Goal: Register for event/course

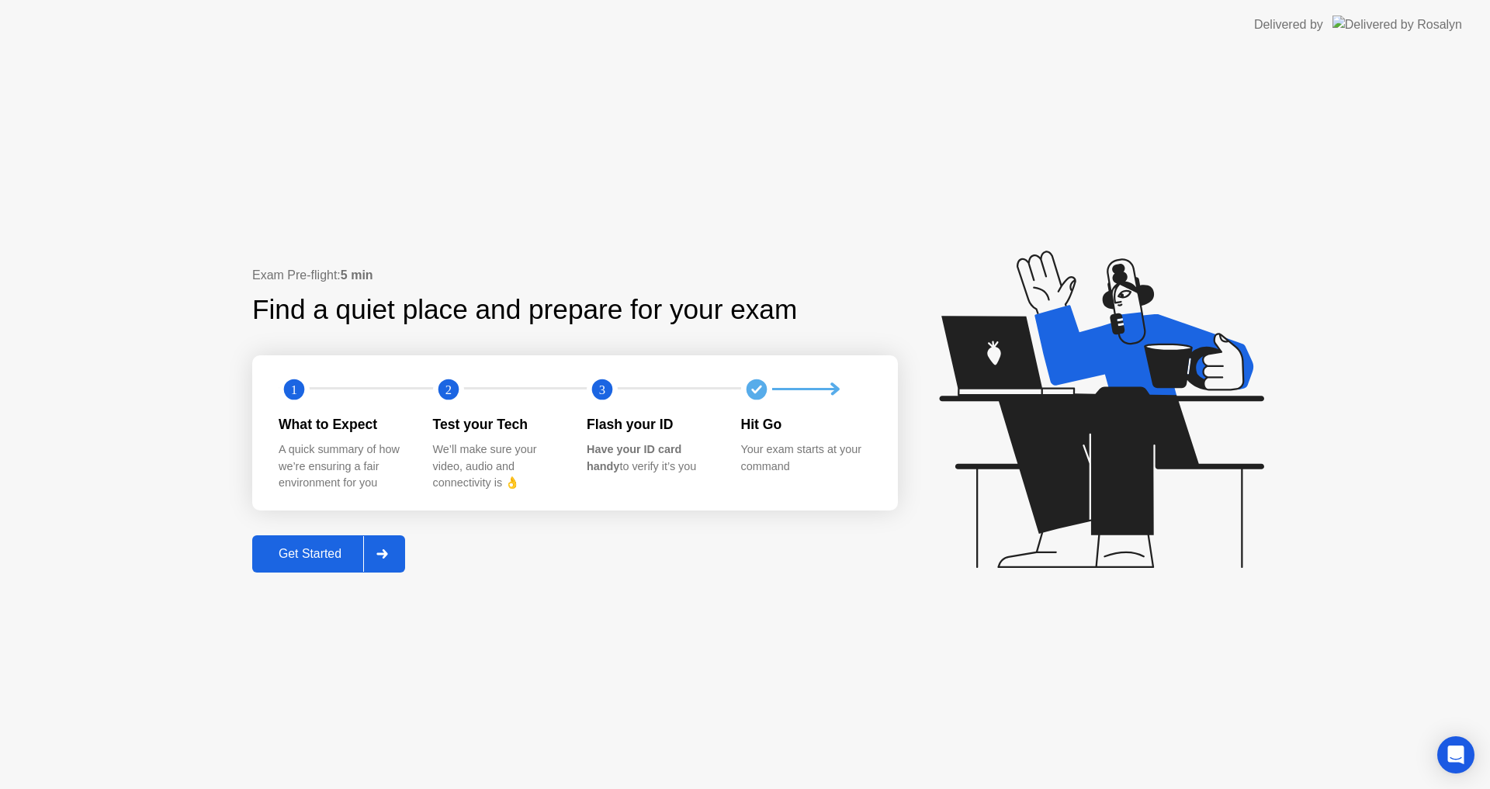
click at [312, 554] on div "Get Started" at bounding box center [310, 554] width 106 height 14
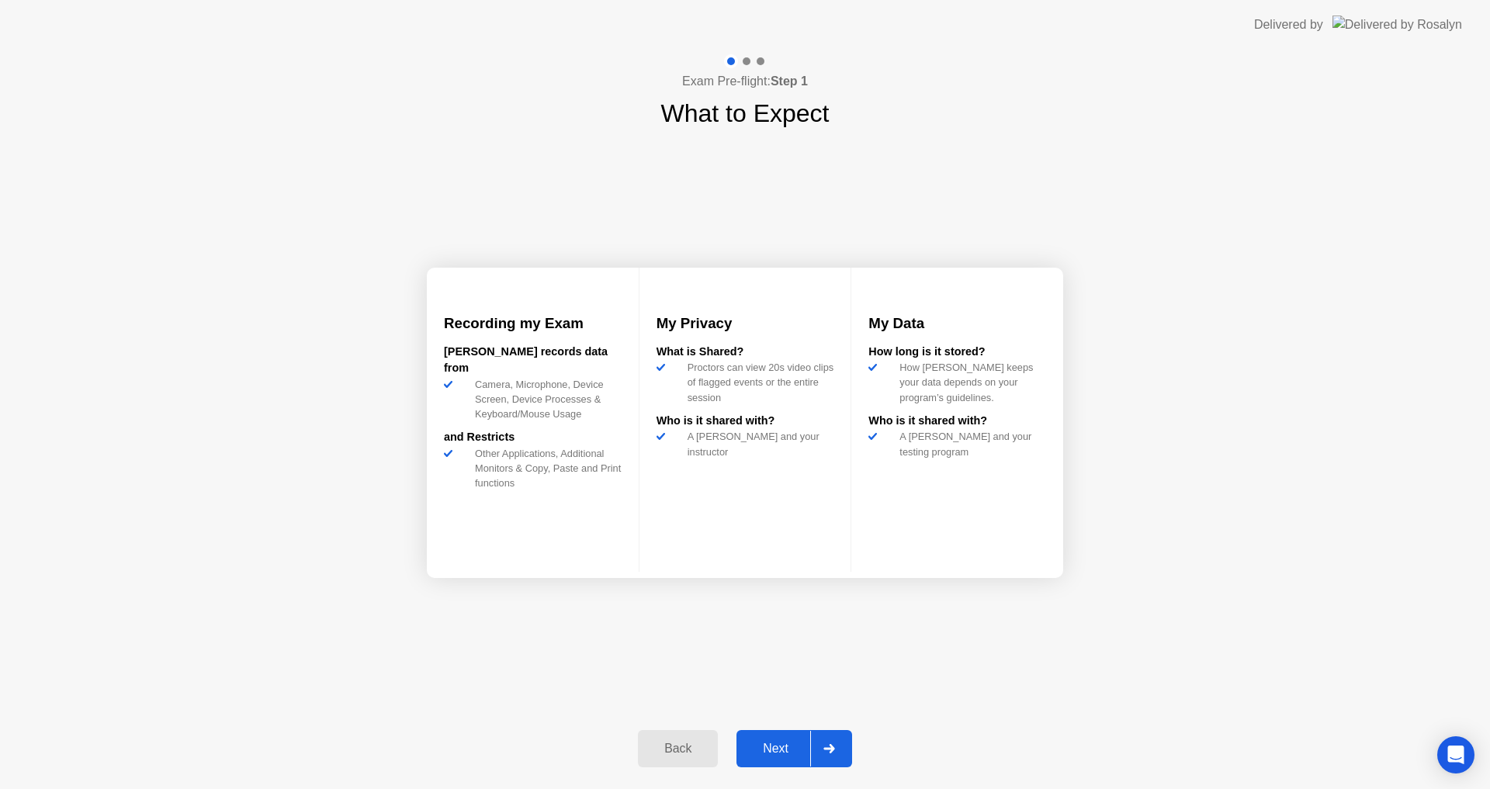
click at [777, 754] on div "Next" at bounding box center [775, 749] width 69 height 14
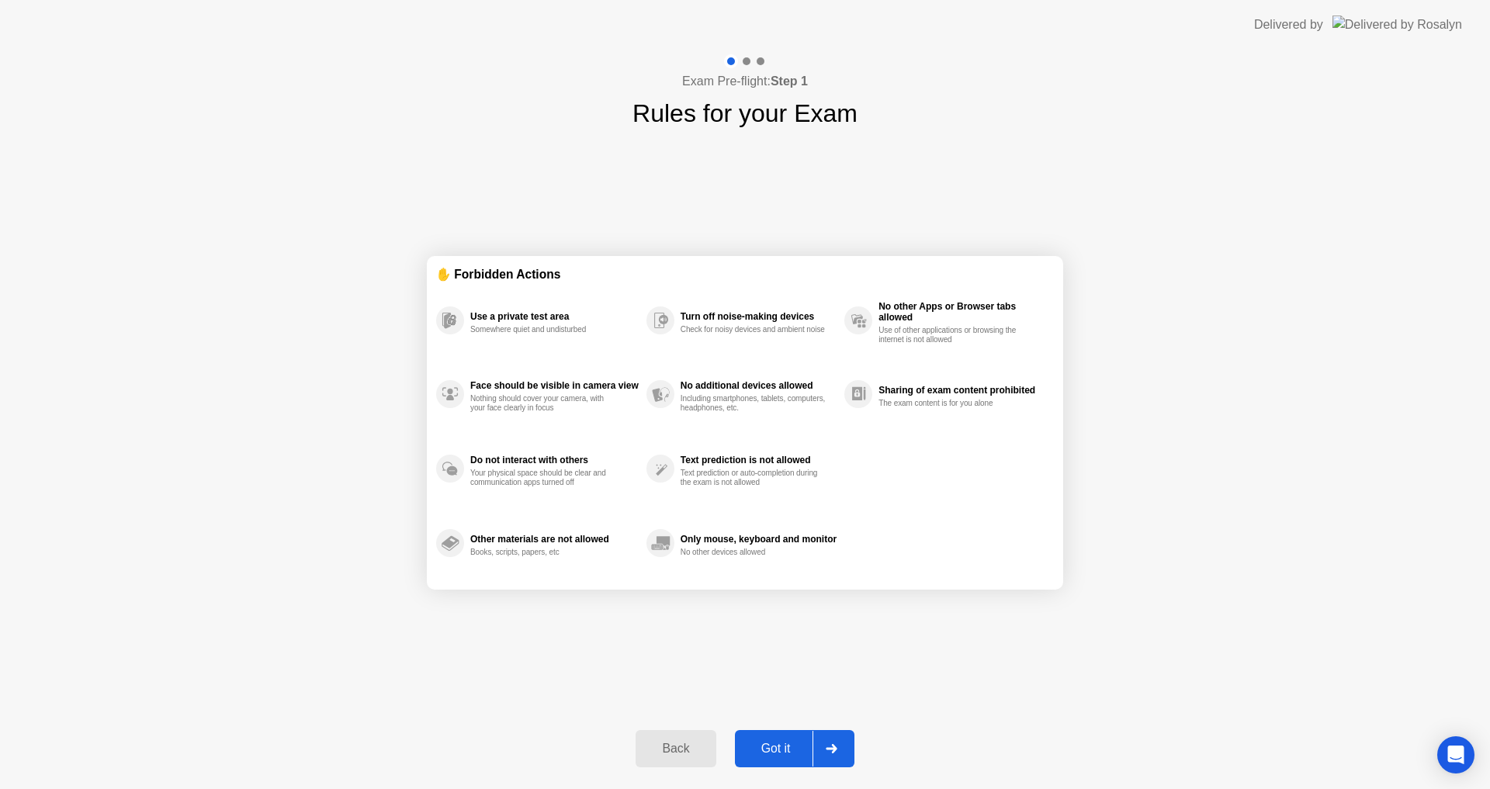
click at [777, 755] on div "Got it" at bounding box center [775, 749] width 73 height 14
select select "**********"
select select "*******"
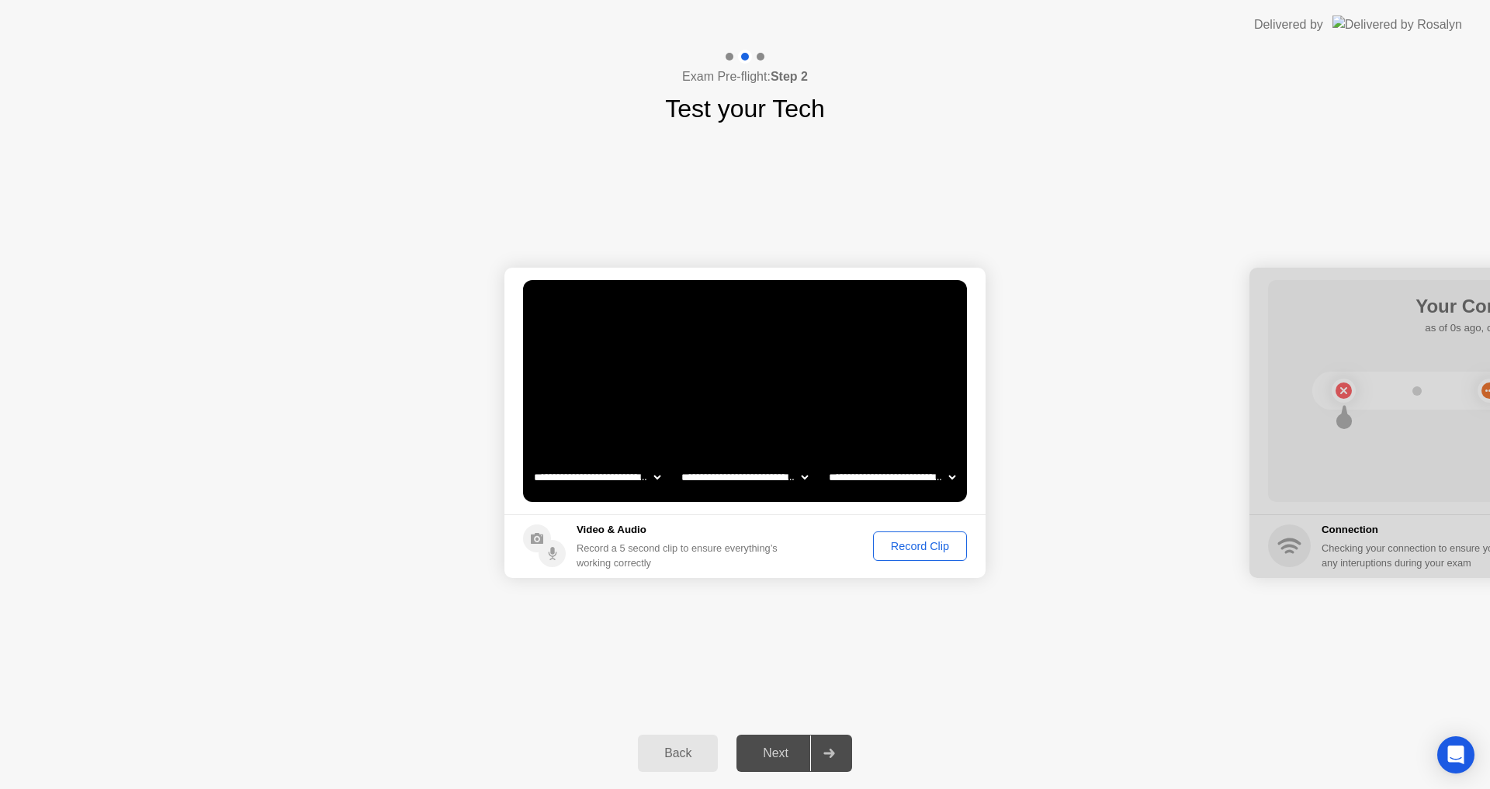
click at [918, 551] on div "Record Clip" at bounding box center [919, 546] width 83 height 12
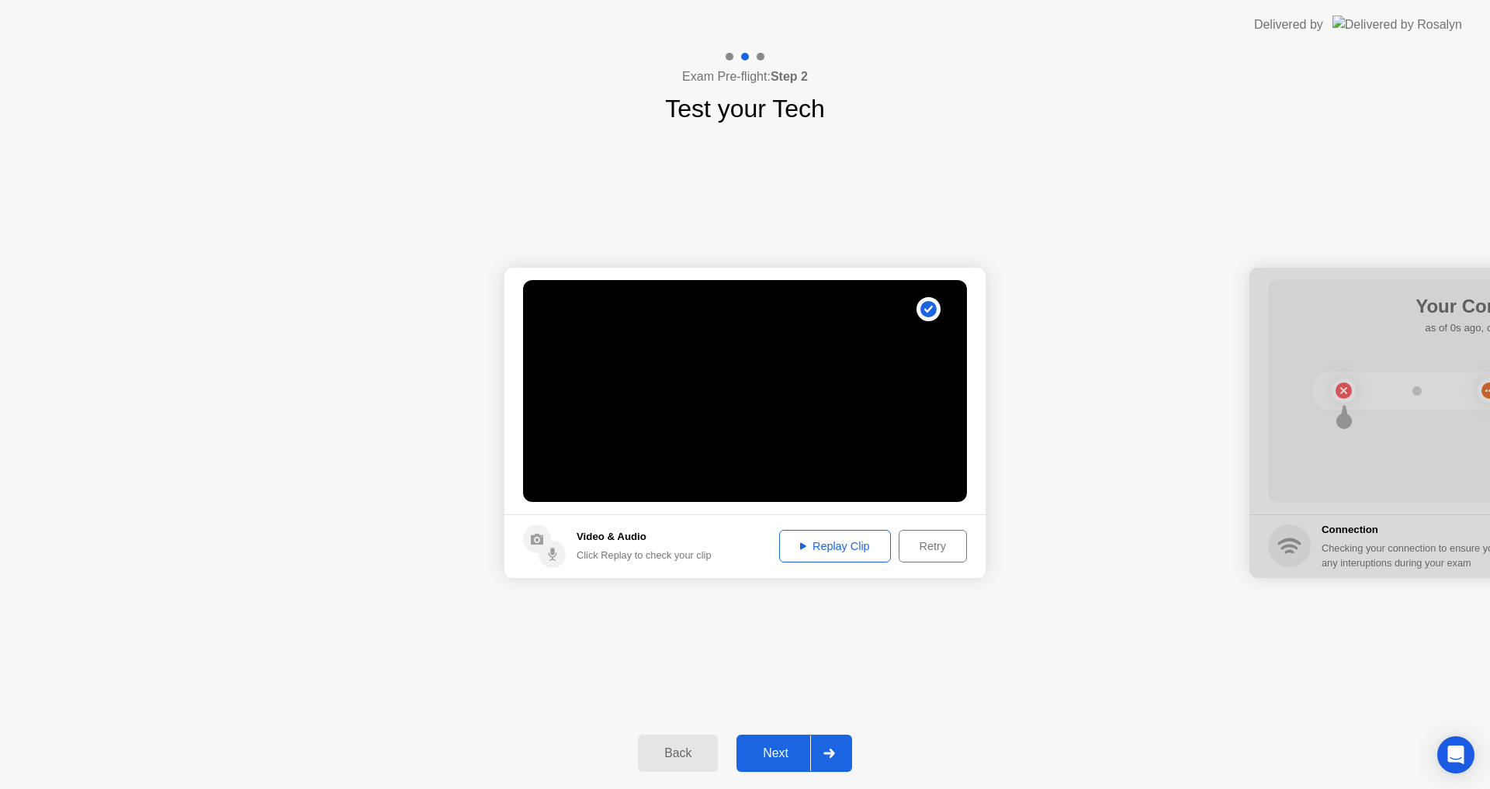
click at [784, 763] on button "Next" at bounding box center [794, 753] width 116 height 37
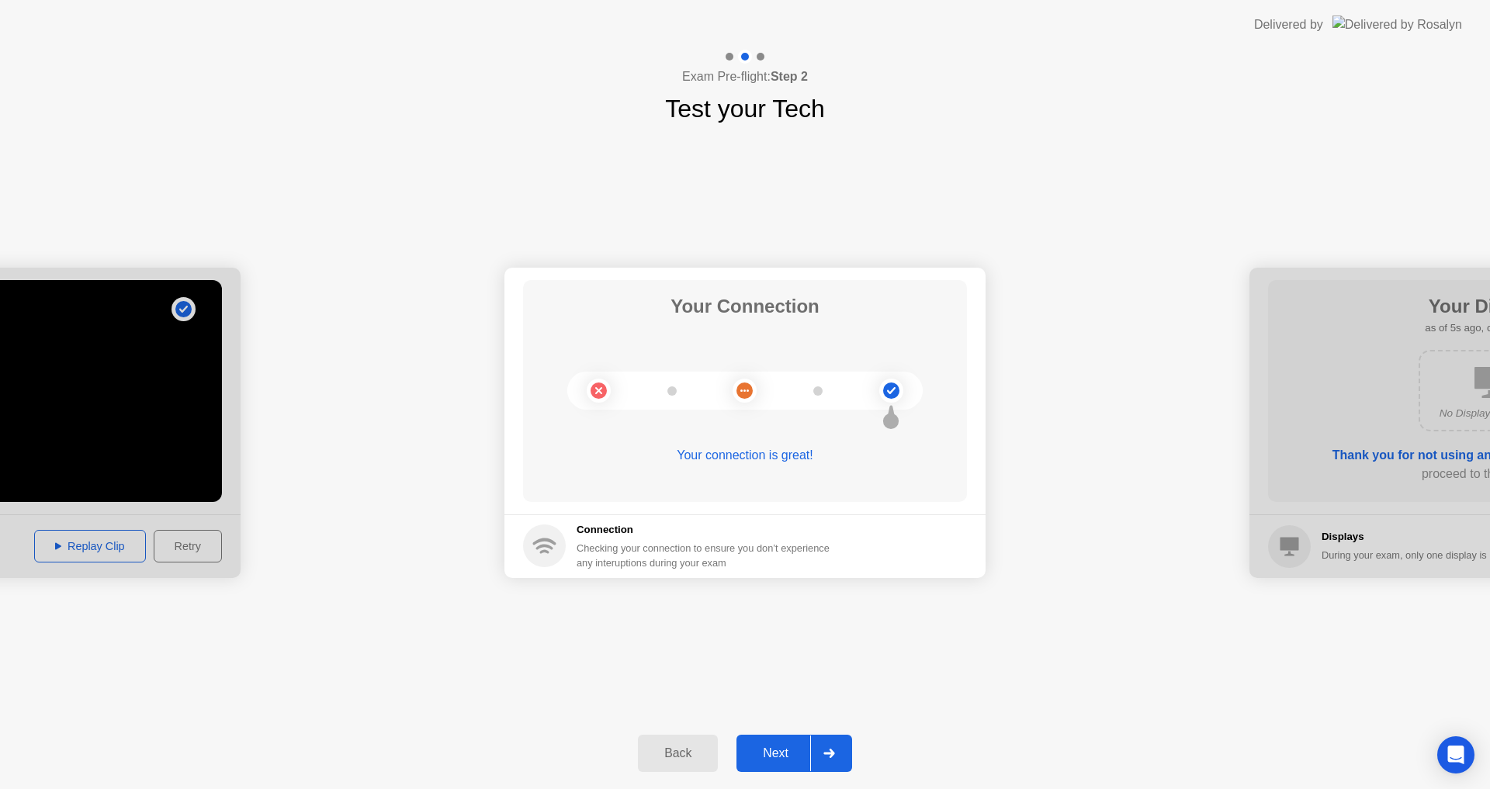
click at [780, 760] on div "Next" at bounding box center [775, 753] width 69 height 14
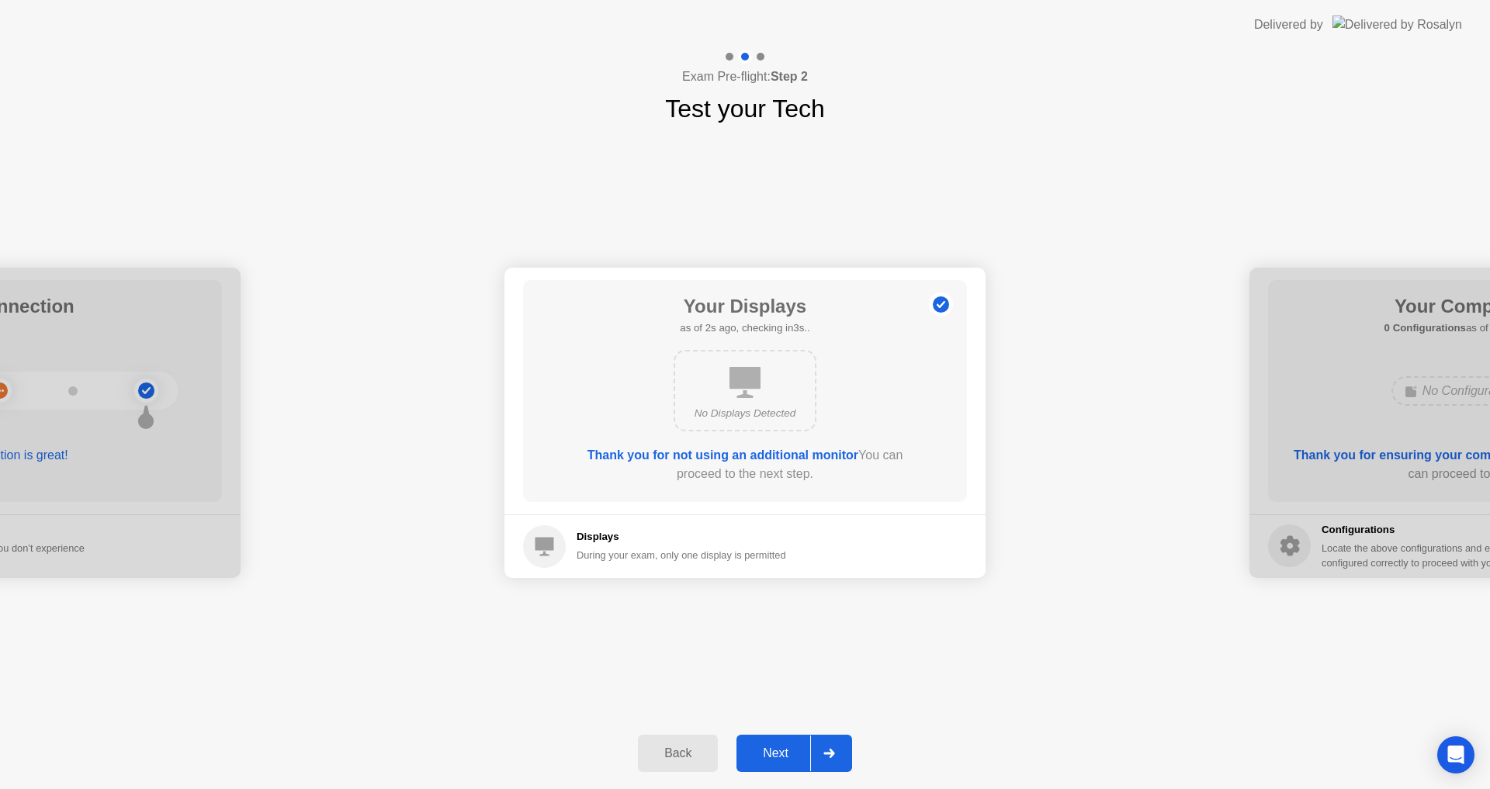
click at [784, 746] on div "Next" at bounding box center [775, 753] width 69 height 14
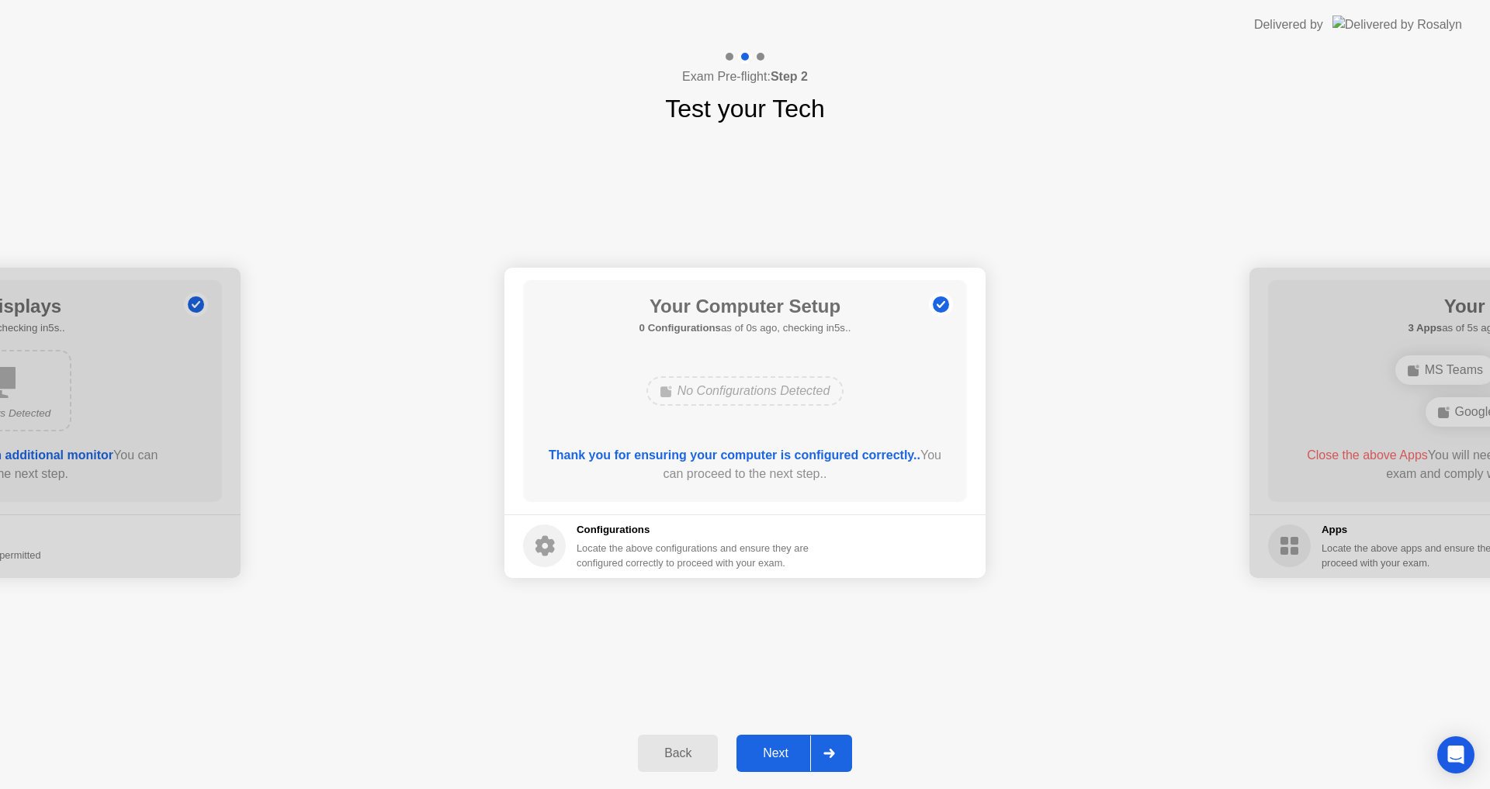
click at [784, 746] on div "Next" at bounding box center [775, 753] width 69 height 14
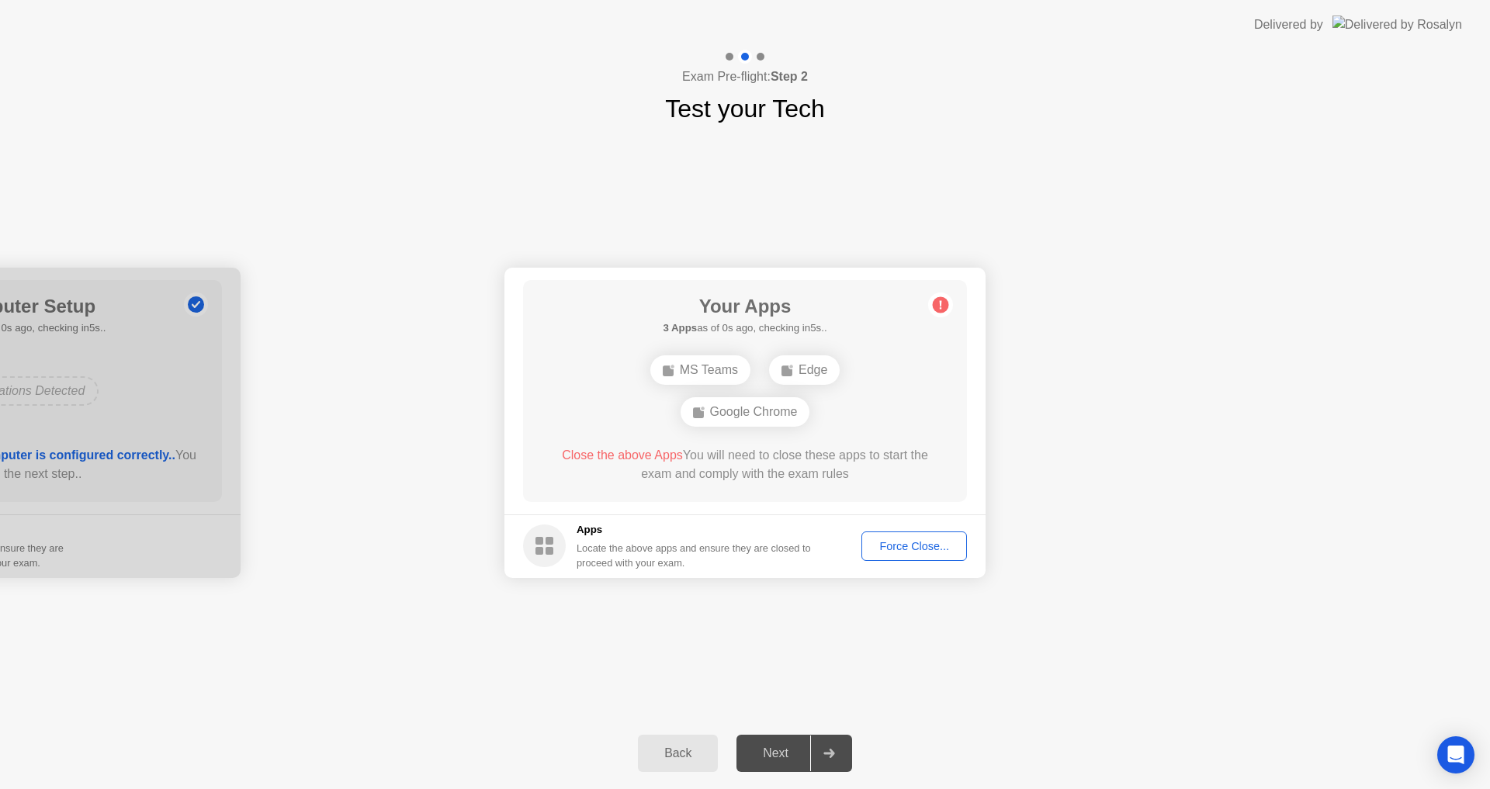
click at [784, 746] on div "Next" at bounding box center [775, 753] width 69 height 14
click at [903, 545] on div "Force Close..." at bounding box center [914, 546] width 95 height 12
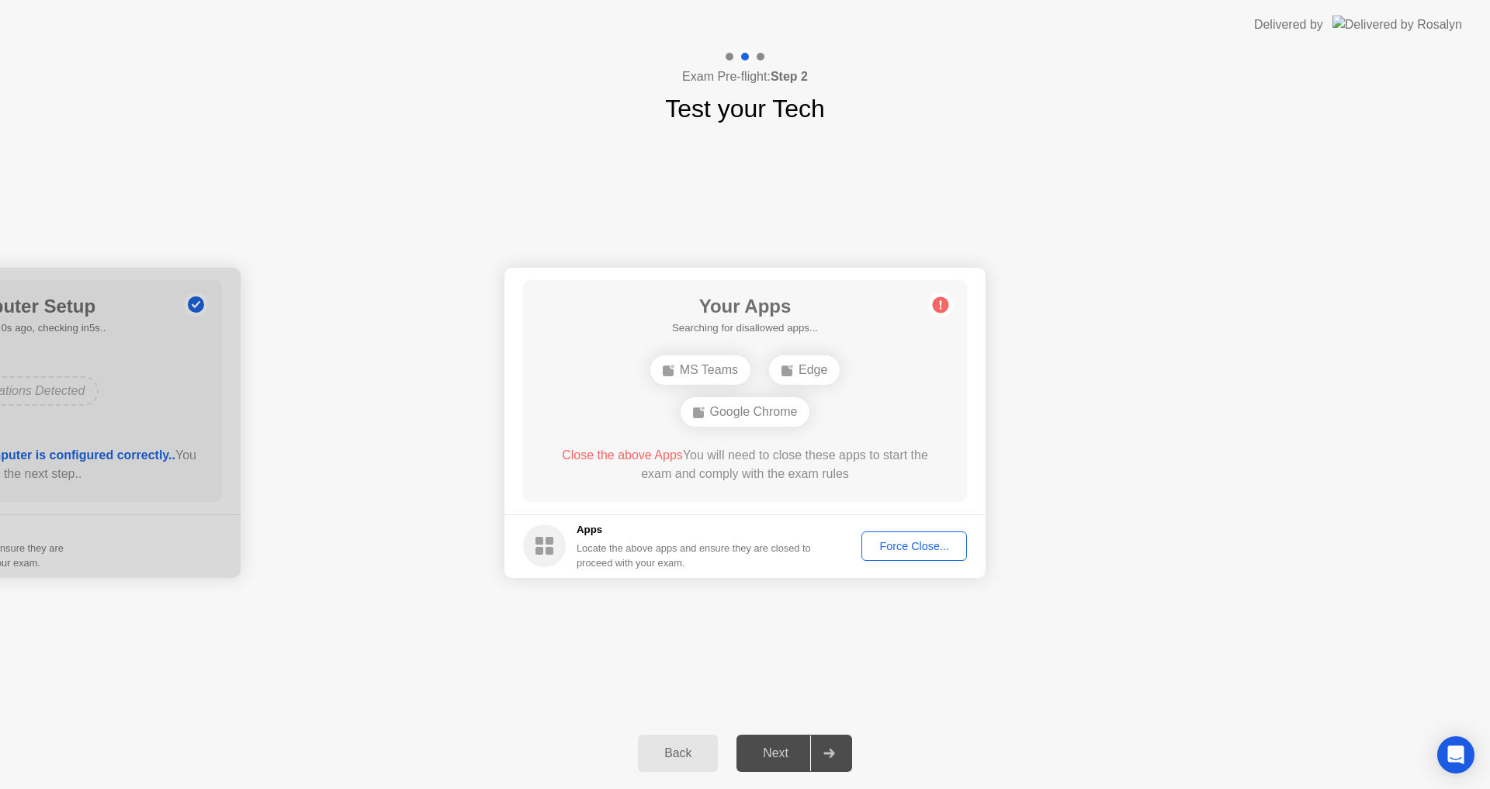
click at [931, 540] on div "Force Close..." at bounding box center [914, 546] width 95 height 12
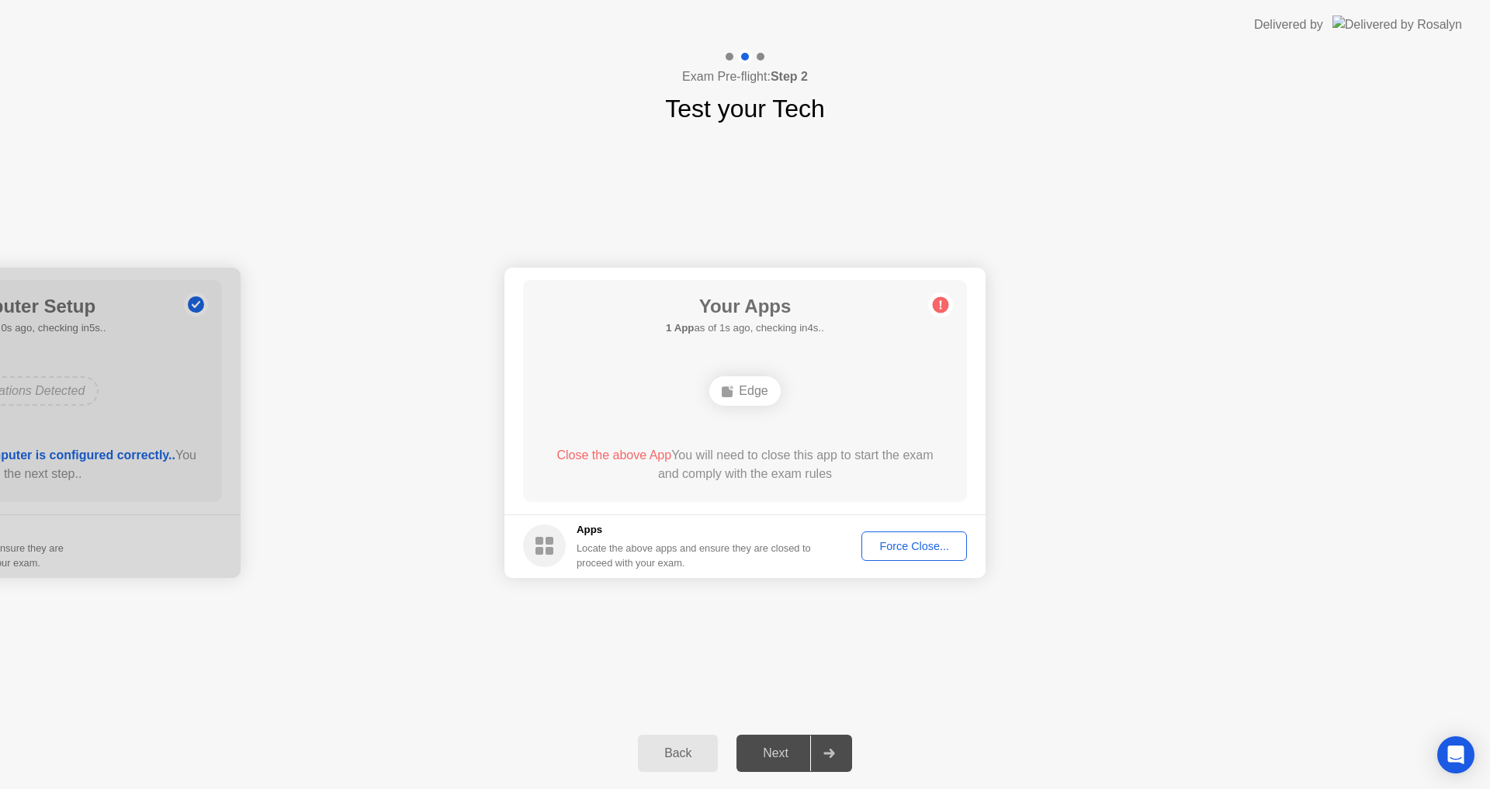
click at [904, 545] on div "Force Close..." at bounding box center [914, 546] width 95 height 12
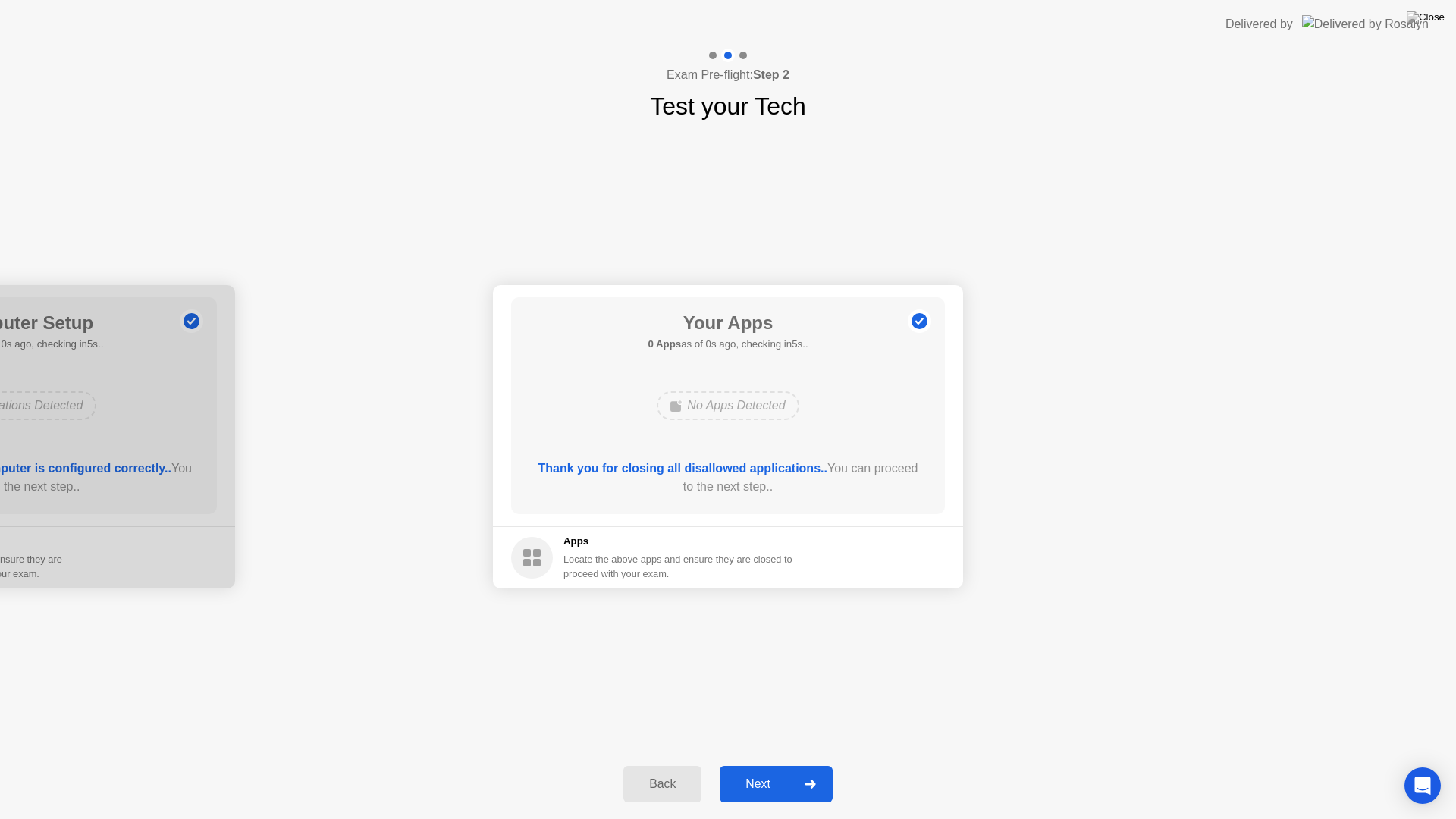
click at [200, 770] on div "Back Next" at bounding box center [728, 783] width 1456 height 69
click at [755, 770] on div "Next" at bounding box center [757, 784] width 67 height 14
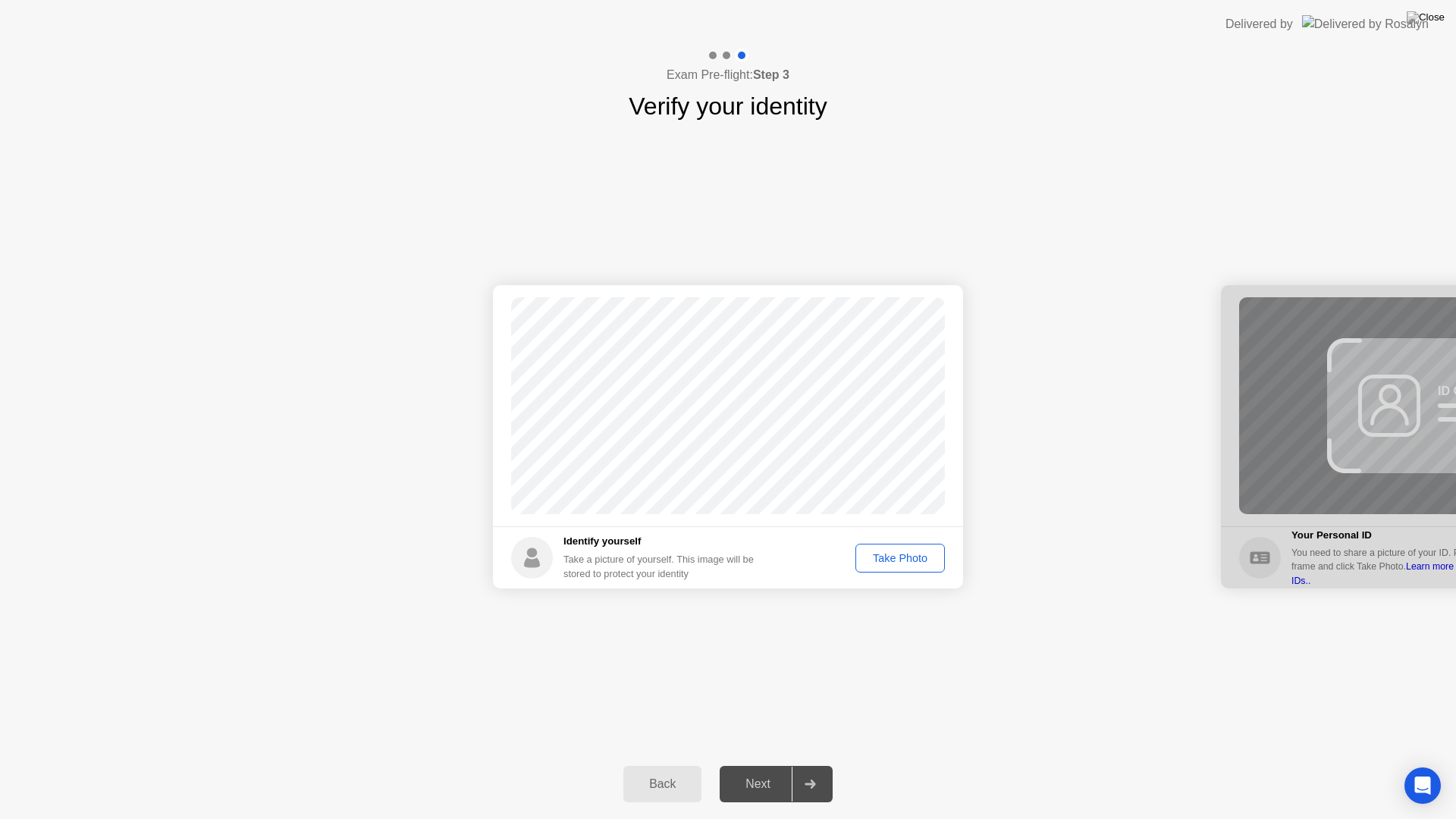
click at [894, 562] on div "Take Photo" at bounding box center [900, 558] width 79 height 12
click at [766, 770] on div "Next" at bounding box center [757, 784] width 67 height 14
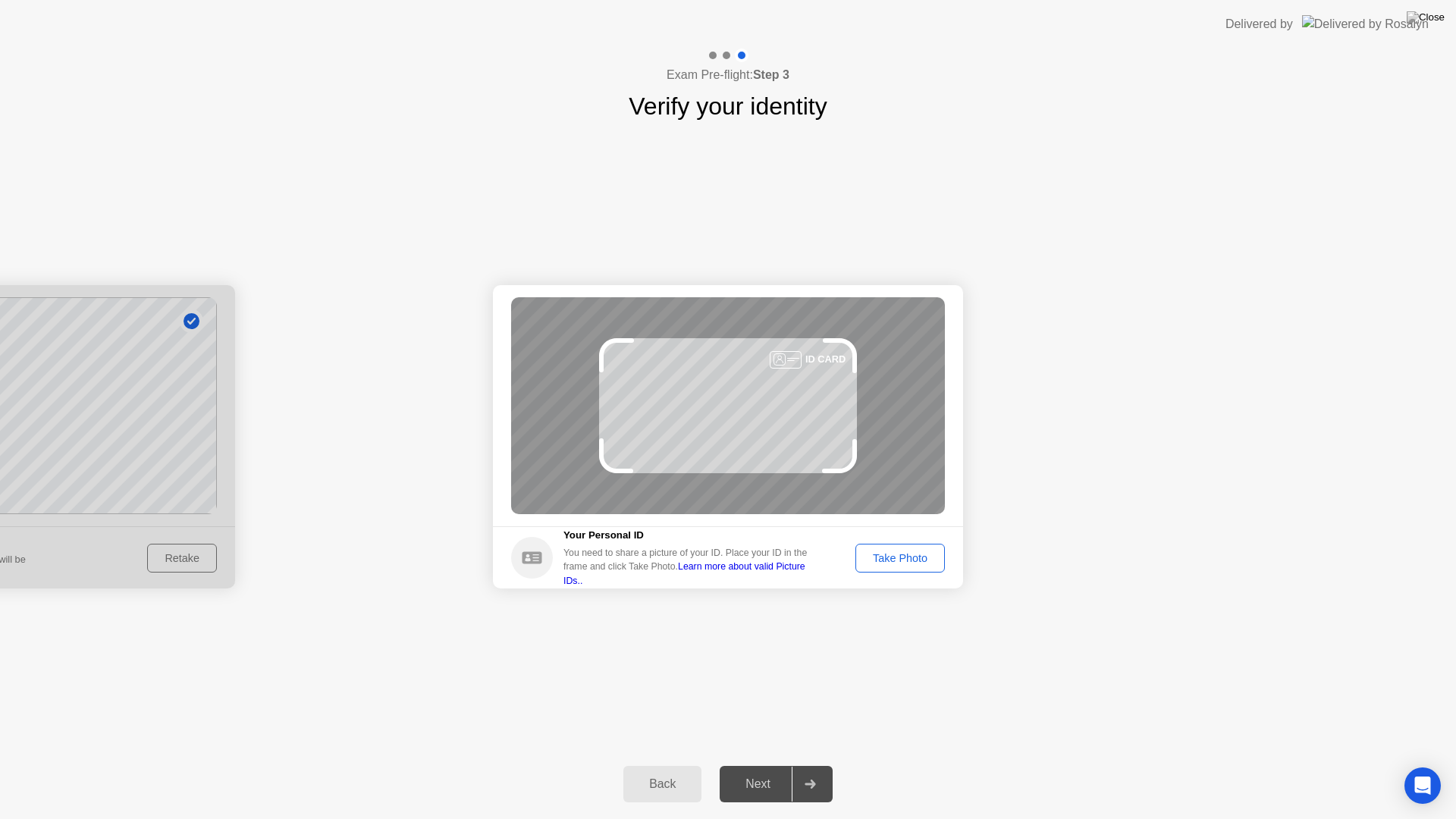
click at [878, 552] on div "Take Photo" at bounding box center [900, 558] width 79 height 12
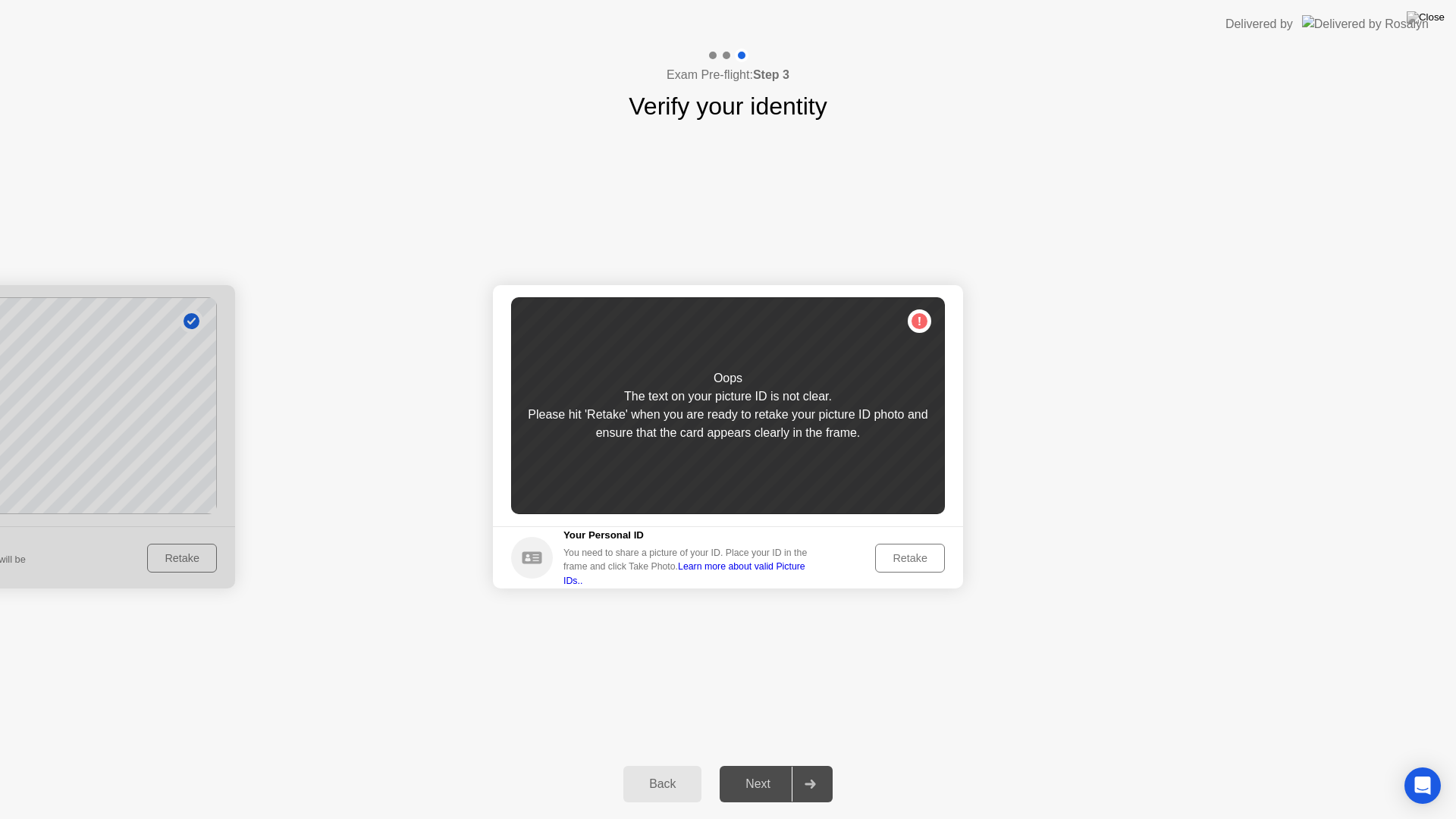
click at [894, 560] on div "Retake" at bounding box center [910, 558] width 60 height 12
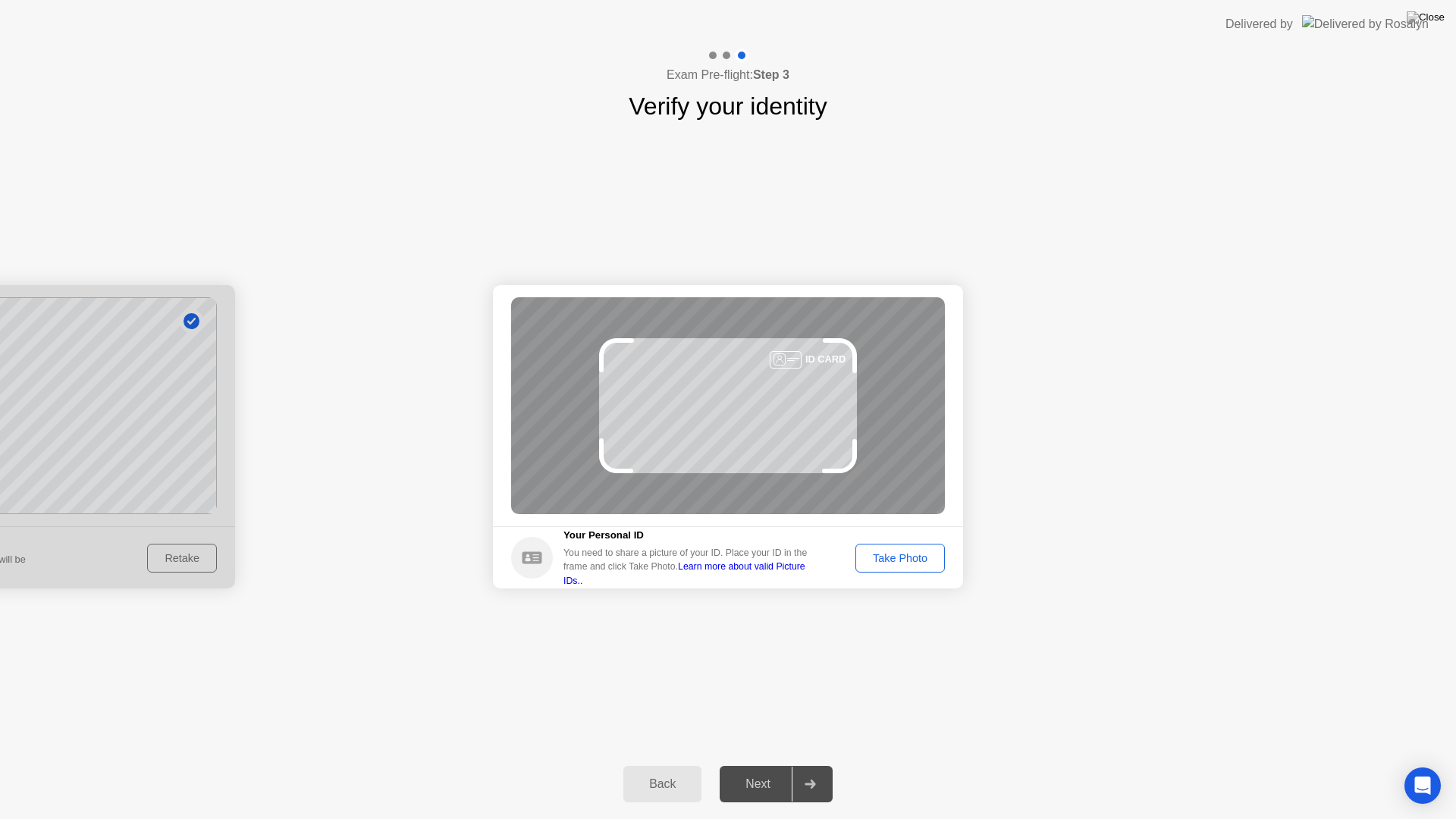
click at [894, 560] on div "Take Photo" at bounding box center [900, 558] width 79 height 12
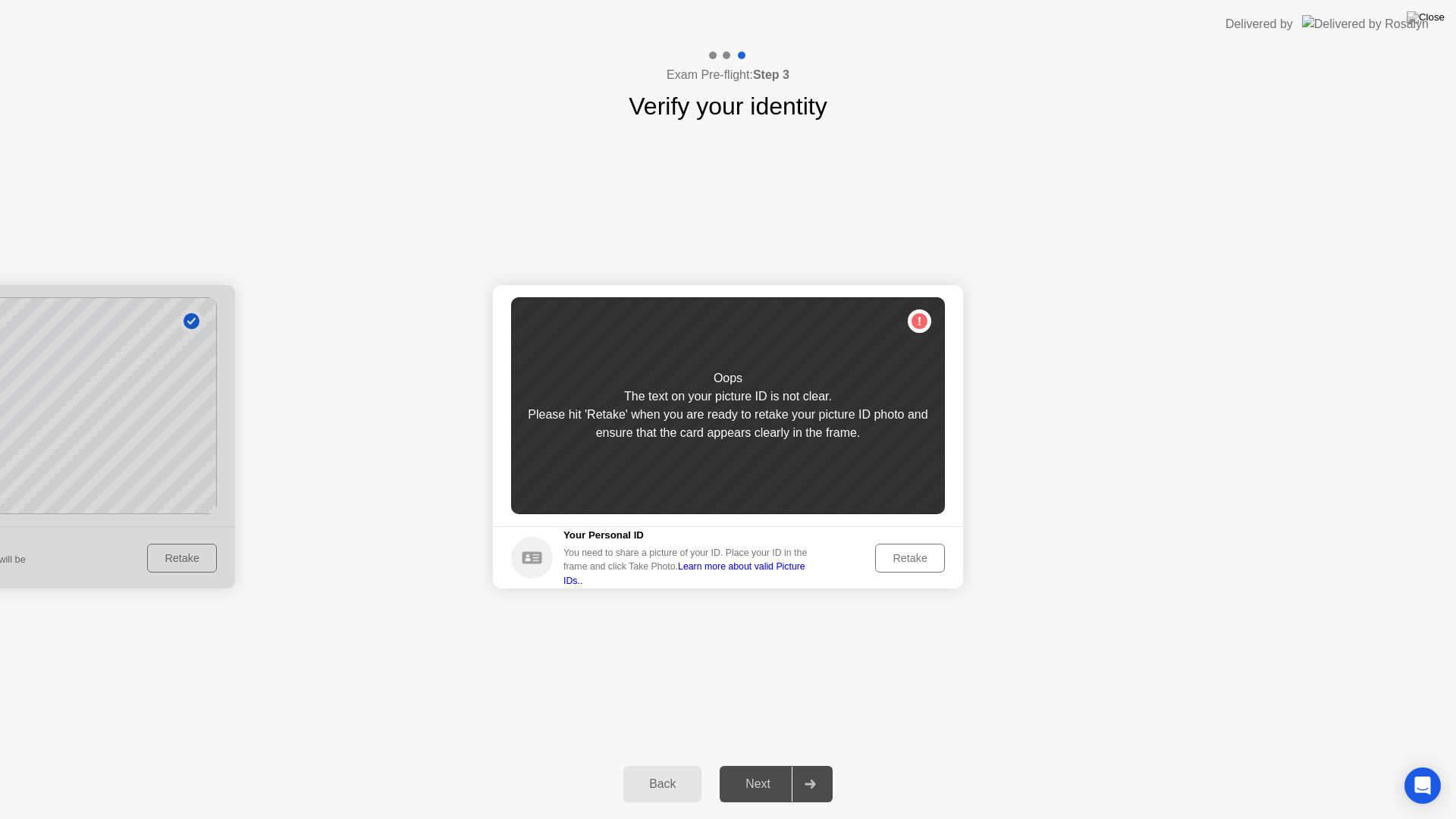
click at [894, 560] on div "Retake" at bounding box center [910, 558] width 60 height 12
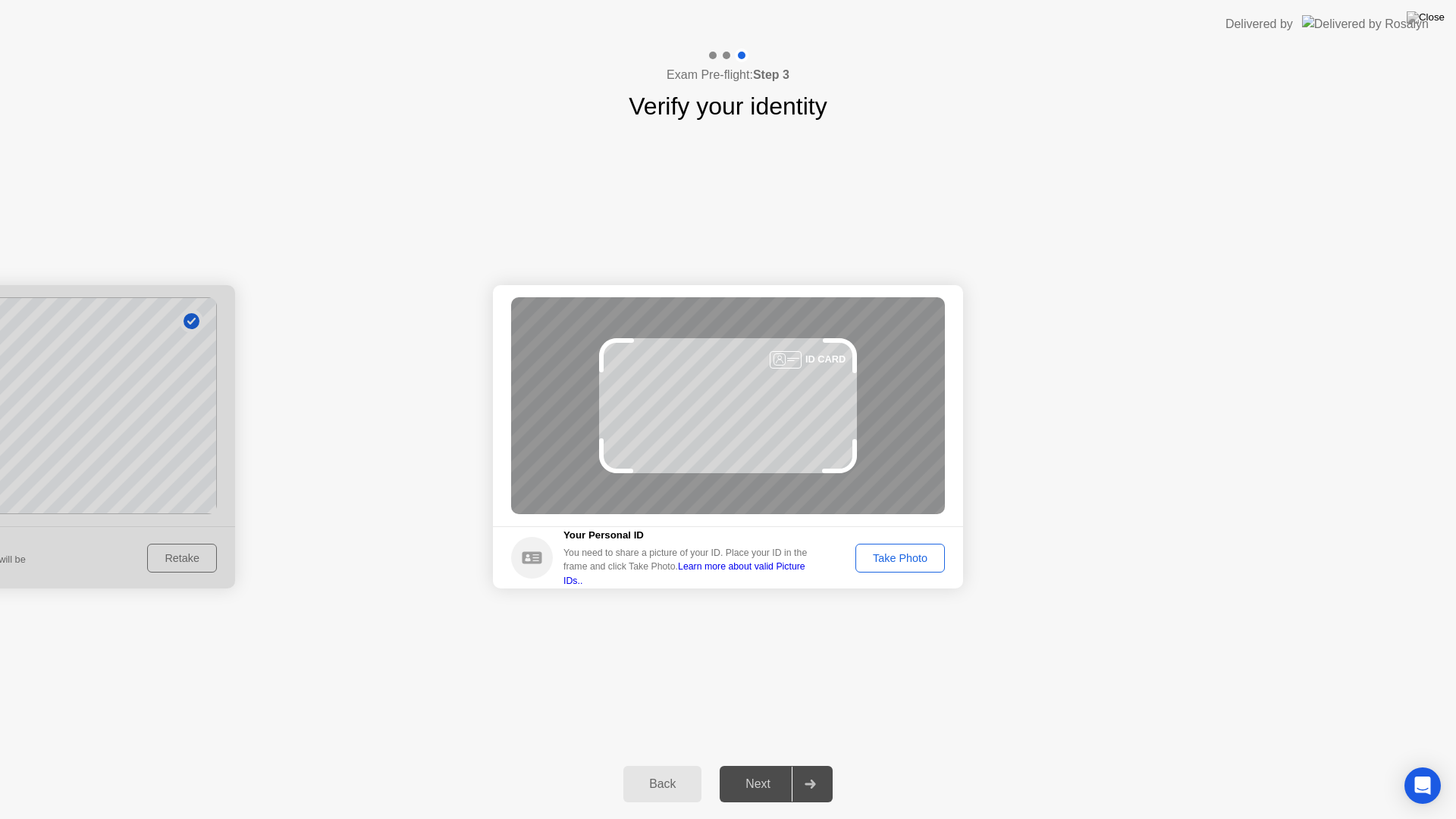
click at [894, 560] on div "Take Photo" at bounding box center [900, 558] width 79 height 12
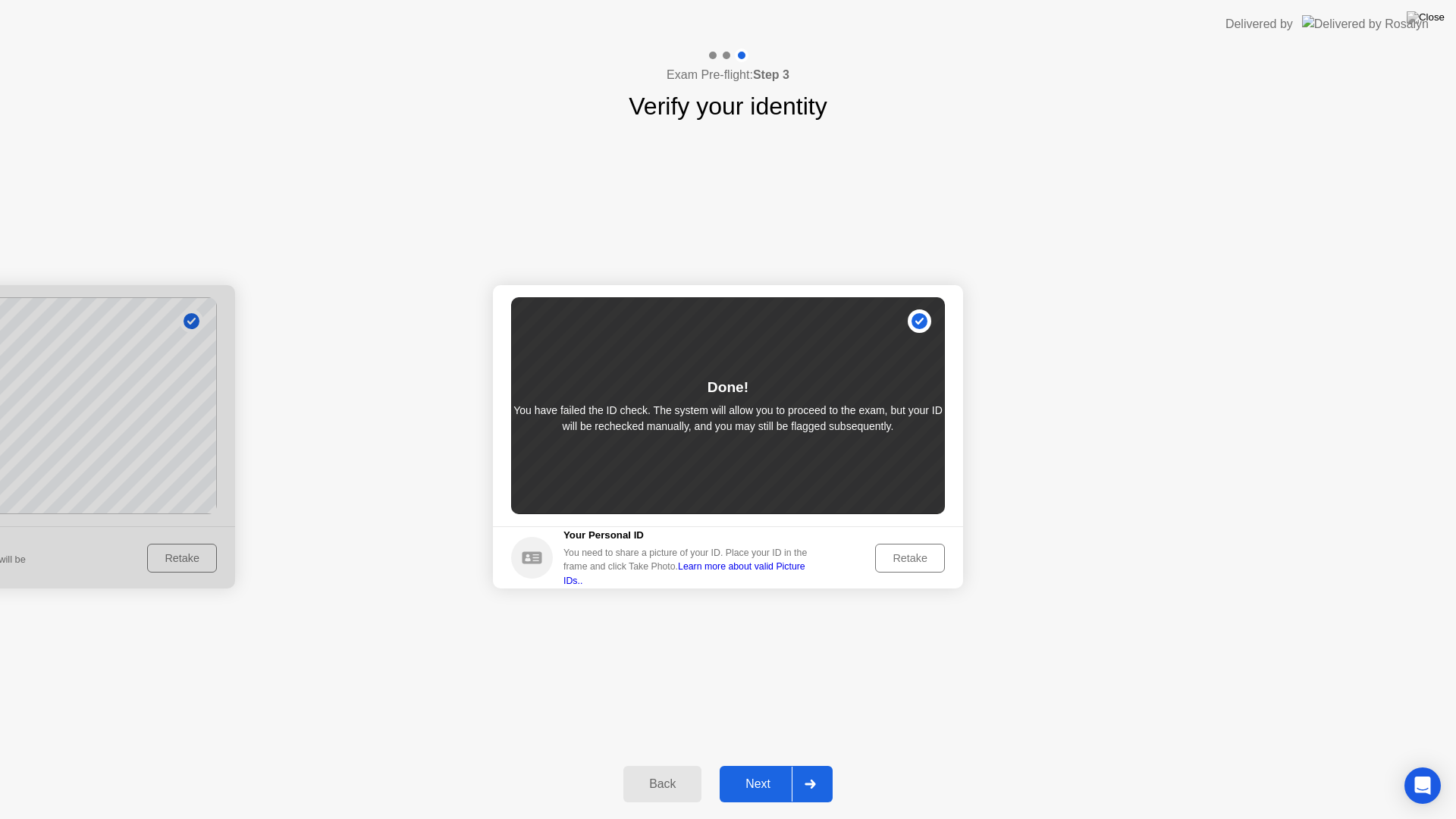
click at [762, 770] on div "Next" at bounding box center [757, 784] width 67 height 14
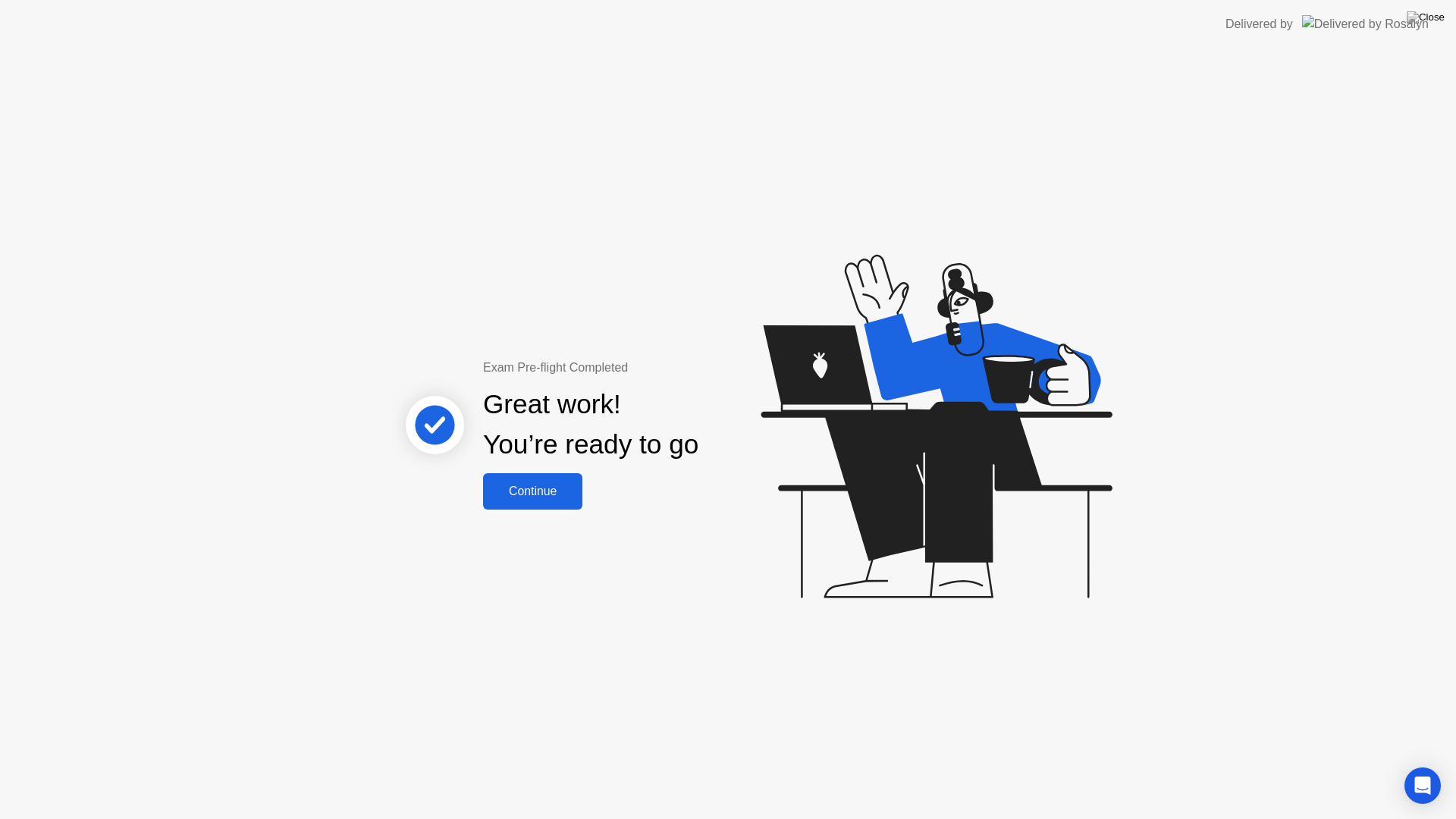
click at [544, 488] on div "Continue" at bounding box center [533, 492] width 90 height 14
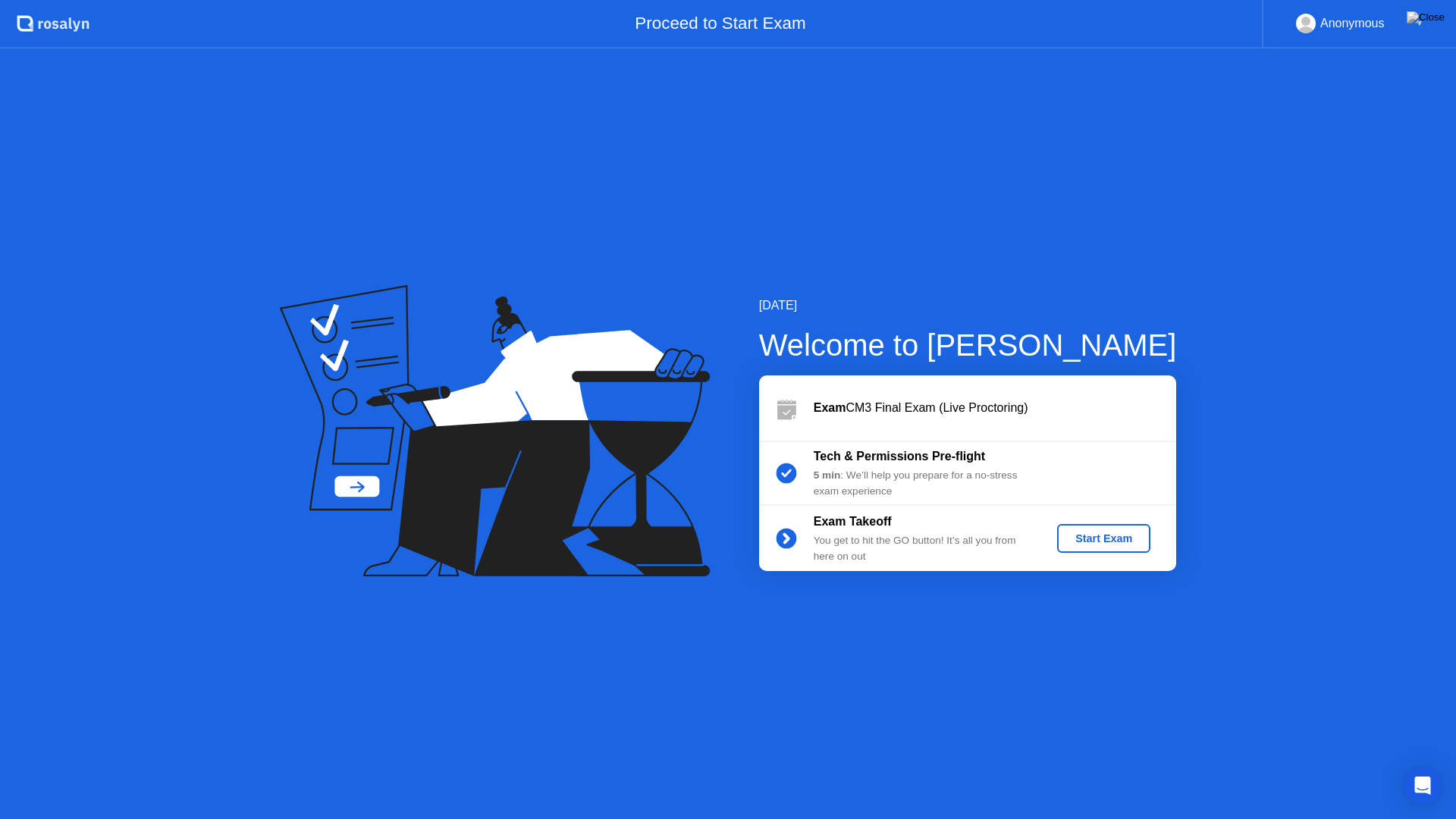
click at [1135, 541] on div "Start Exam" at bounding box center [1103, 539] width 81 height 12
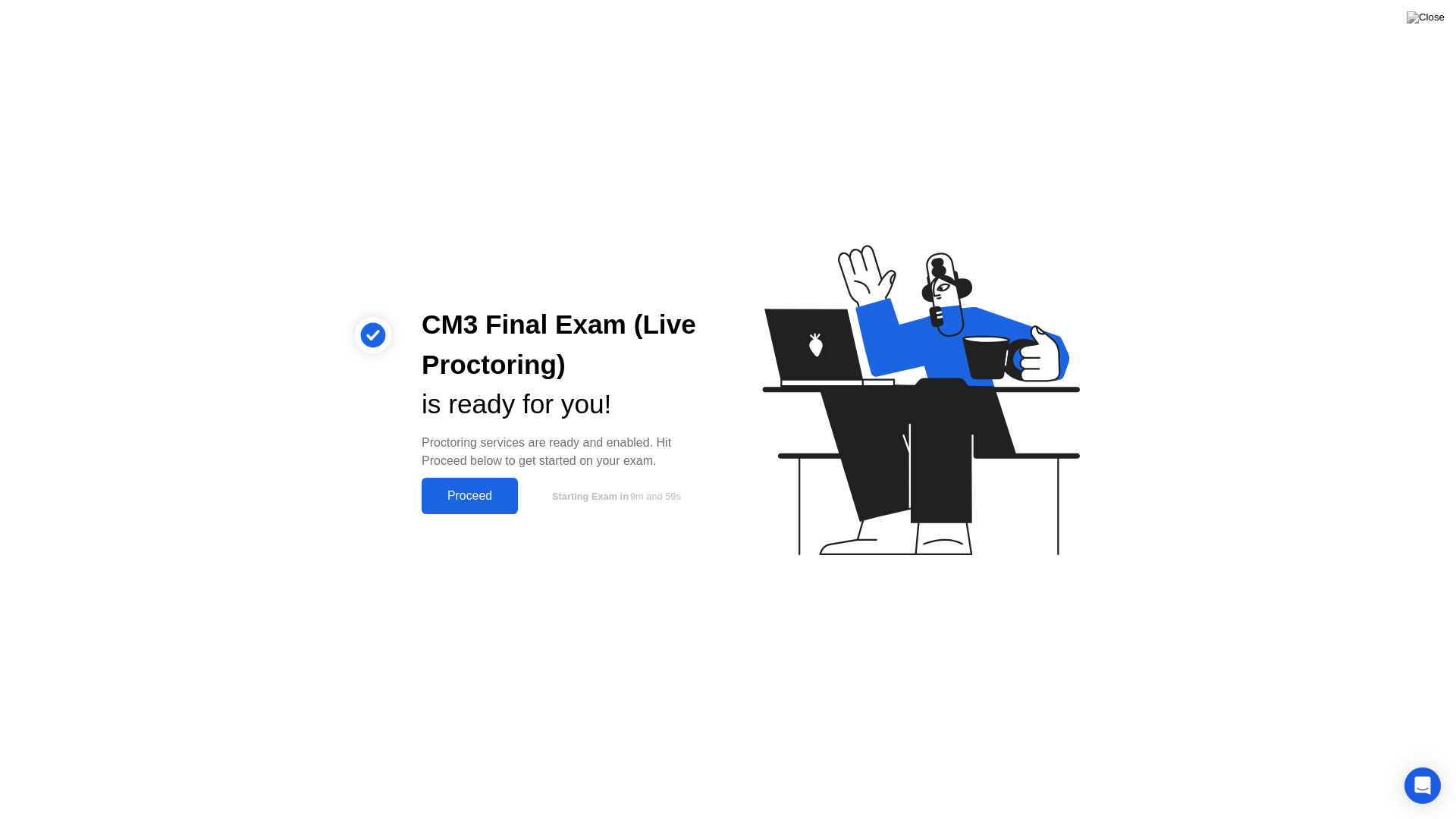
click at [495, 496] on div "Proceed" at bounding box center [469, 496] width 87 height 14
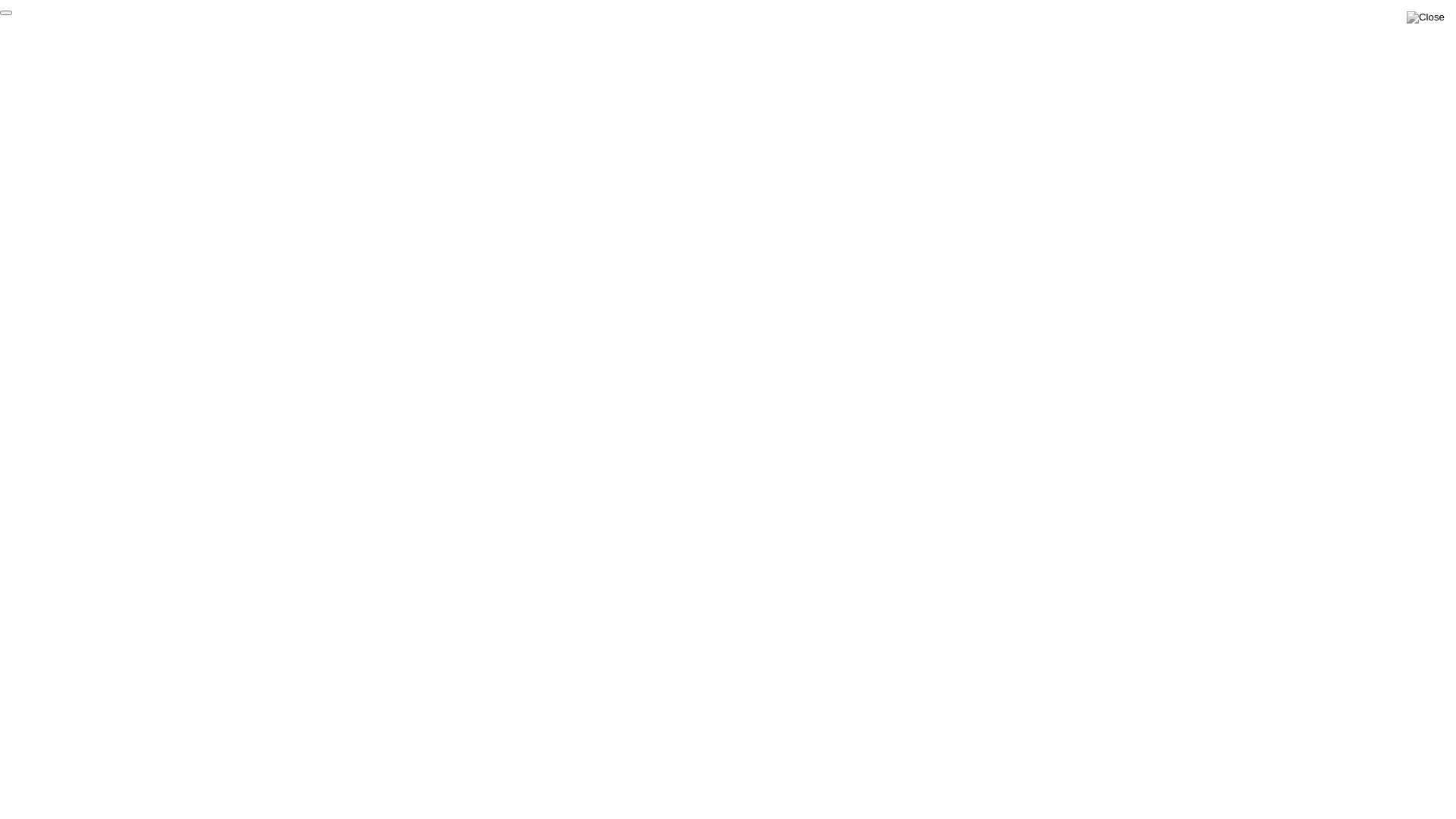
click div "End Proctoring Session"
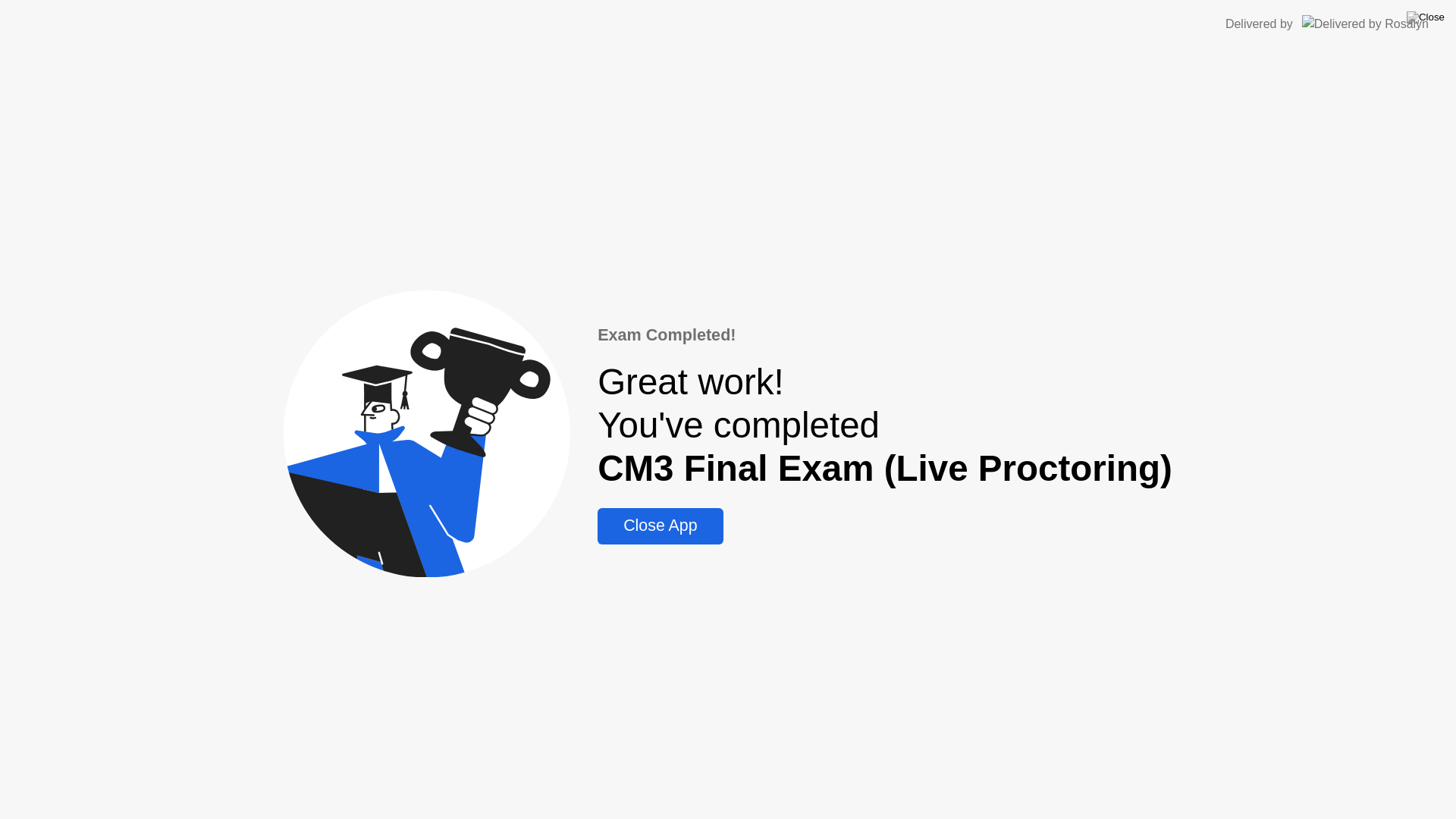
click at [630, 524] on div "Close App" at bounding box center [660, 525] width 116 height 19
